Goal: Find specific page/section

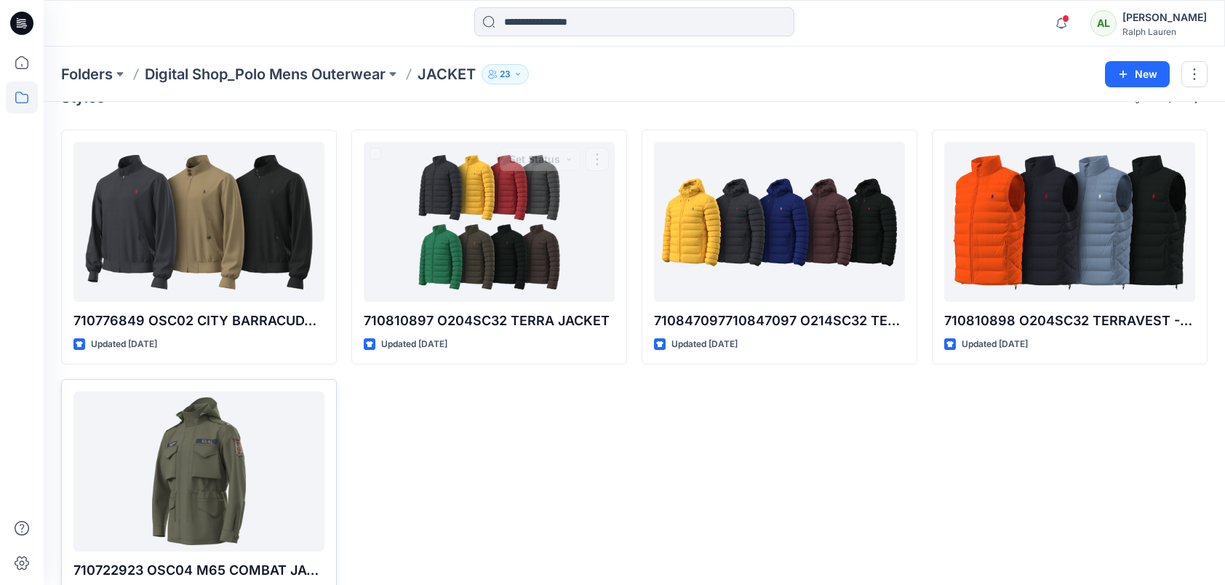
scroll to position [73, 0]
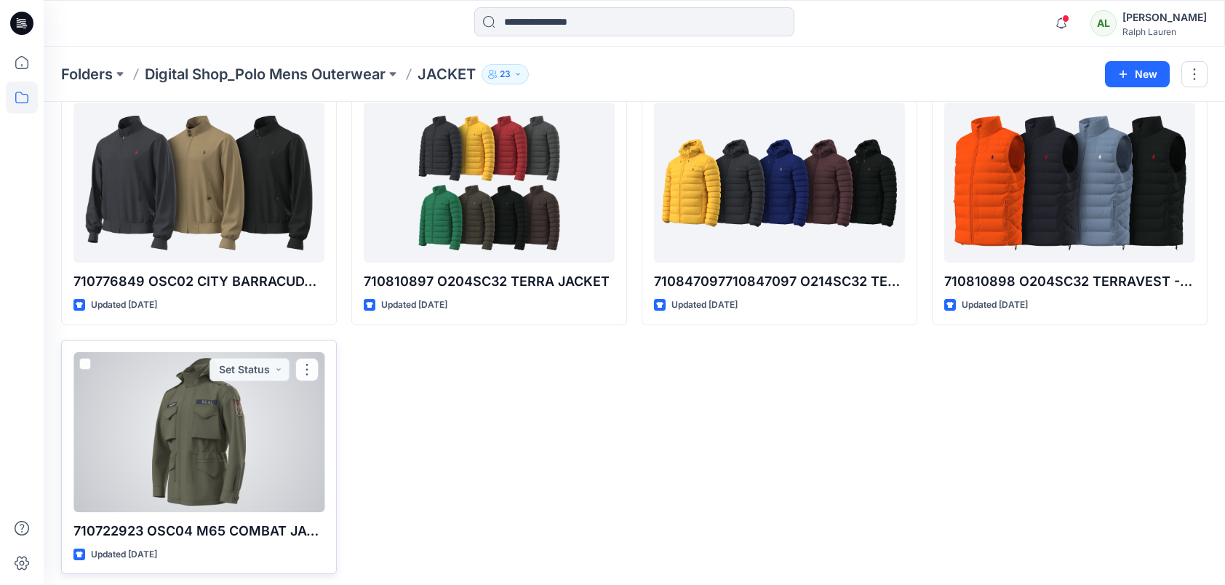
click at [246, 428] on div at bounding box center [198, 432] width 251 height 160
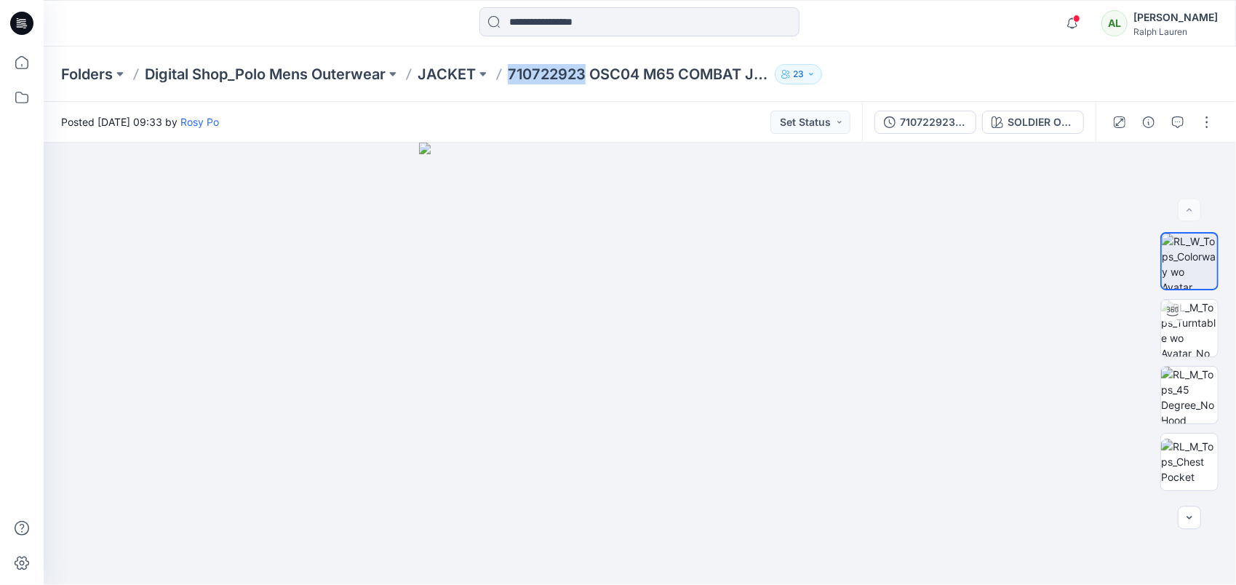
drag, startPoint x: 509, startPoint y: 73, endPoint x: 584, endPoint y: 59, distance: 76.3
click at [584, 59] on div "Folders Digital Shop_Polo Mens Outerwear JACKET 710722923 OSC04 M65 COMBAT JACK…" at bounding box center [640, 74] width 1192 height 55
copy p "710722923"
click at [595, 71] on p "710722923 OSC04 M65 COMBAT JACKET" at bounding box center [638, 74] width 261 height 20
click at [324, 73] on p "Digital Shop_Polo Mens Outerwear" at bounding box center [265, 74] width 241 height 20
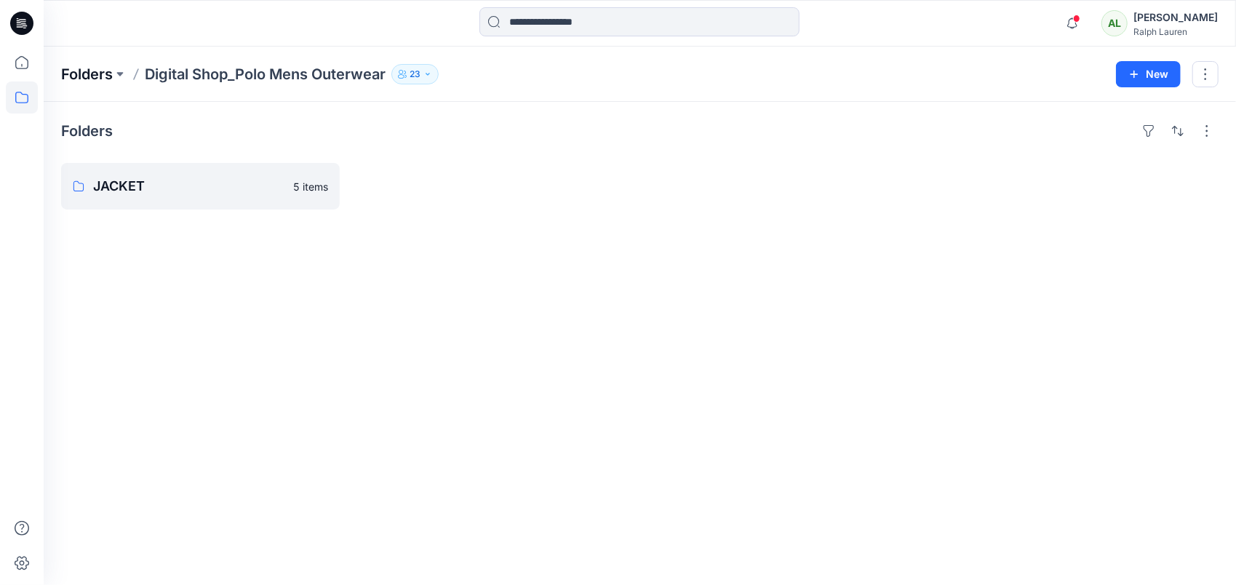
click at [108, 75] on p "Folders" at bounding box center [87, 74] width 52 height 20
